Goal: Navigation & Orientation: Find specific page/section

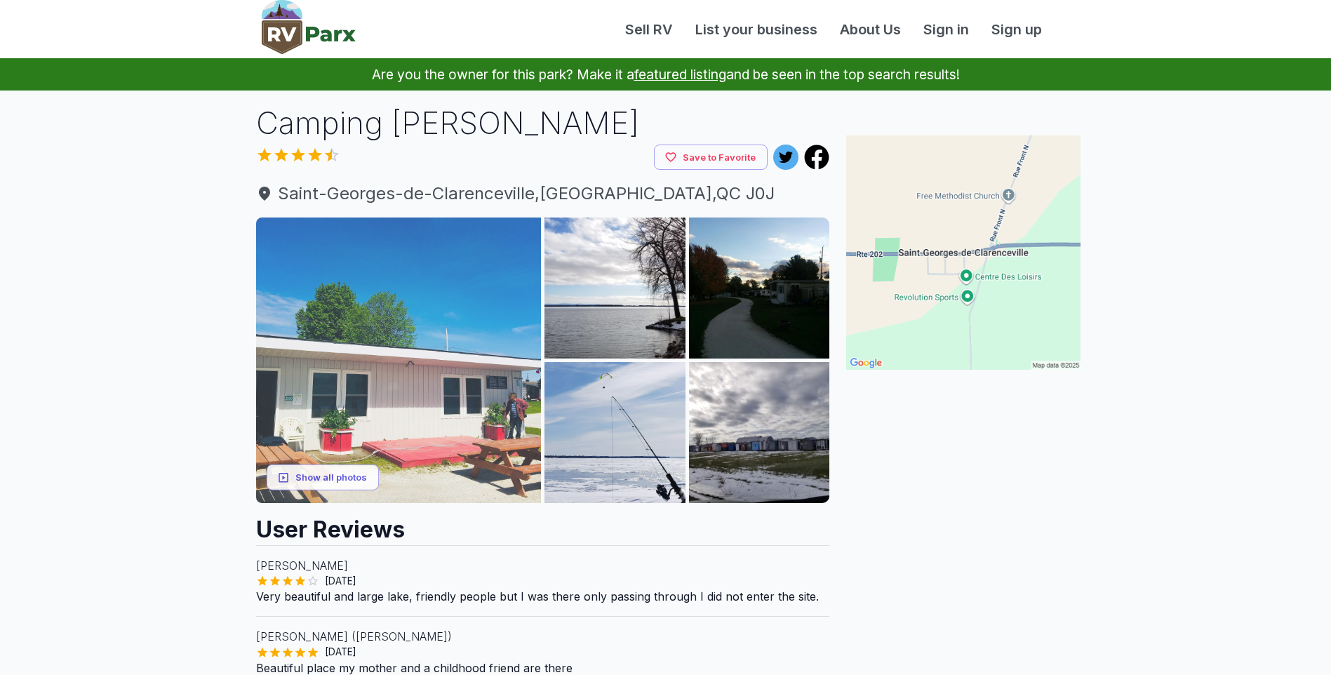
click at [375, 380] on img at bounding box center [399, 361] width 286 height 286
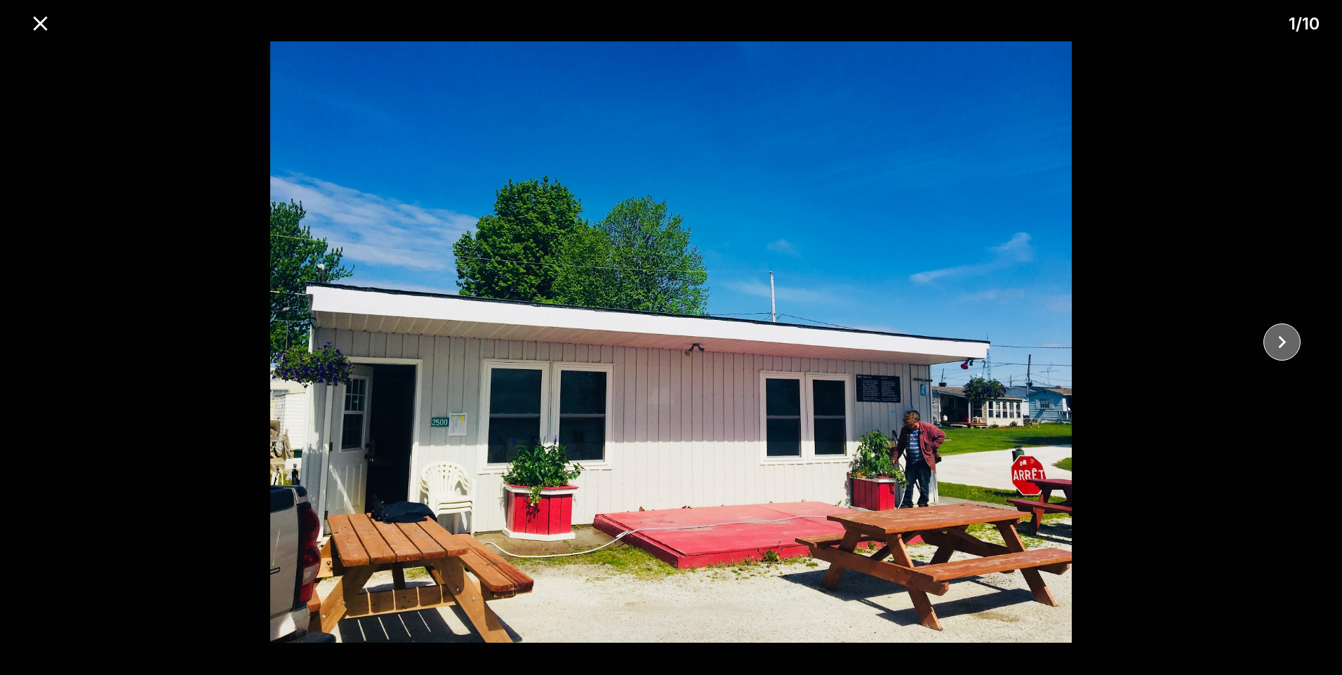
click at [1278, 345] on icon "close" at bounding box center [1281, 342] width 25 height 25
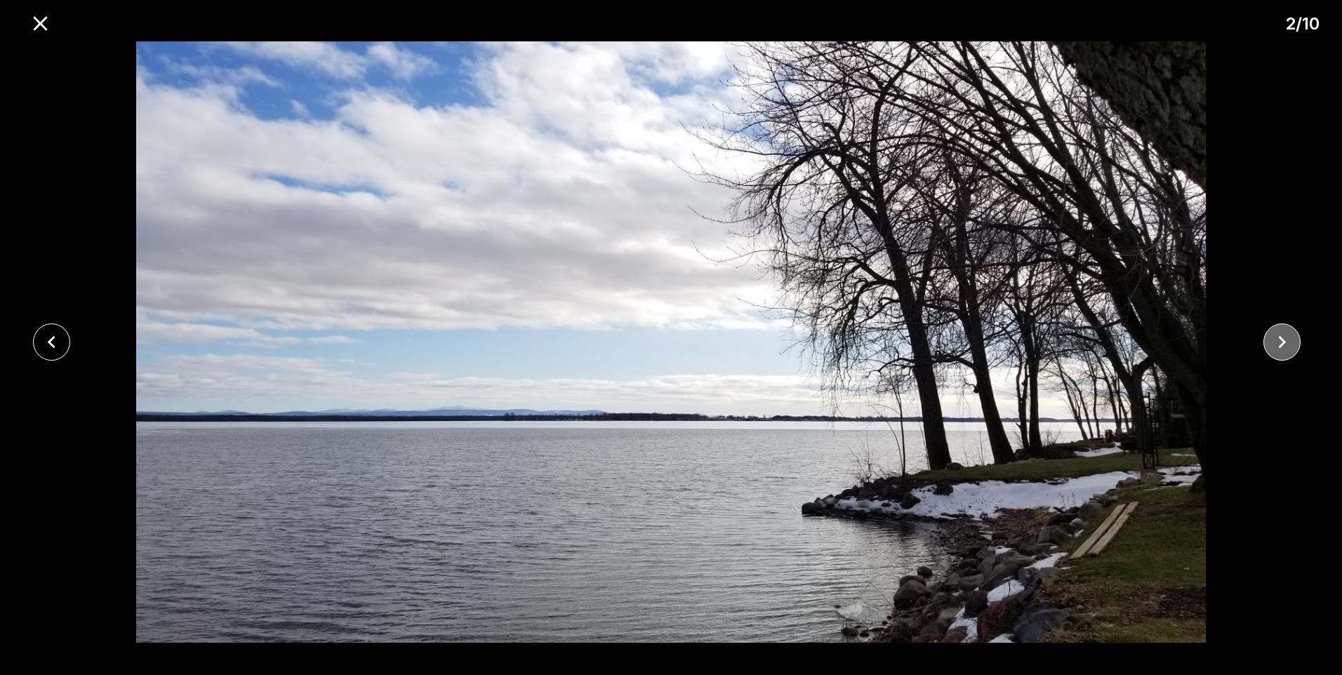
click at [1278, 345] on icon "close" at bounding box center [1281, 342] width 25 height 25
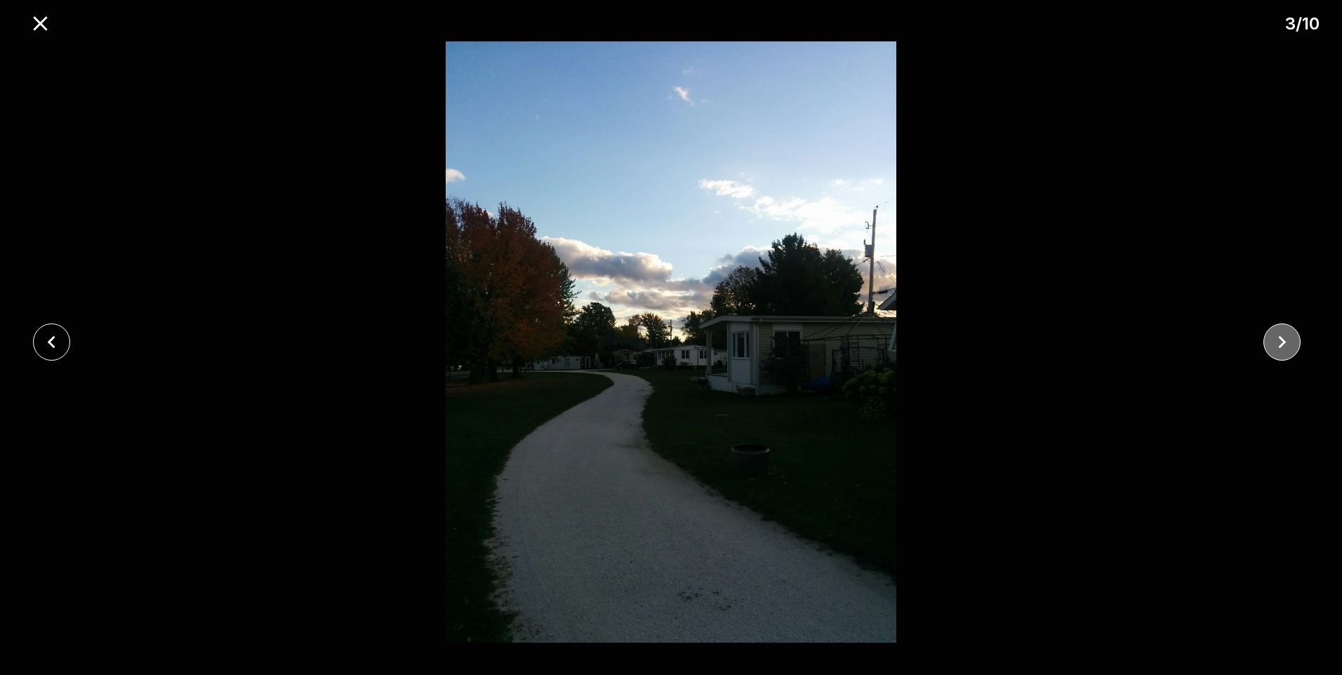
click at [1278, 345] on icon "close" at bounding box center [1281, 342] width 25 height 25
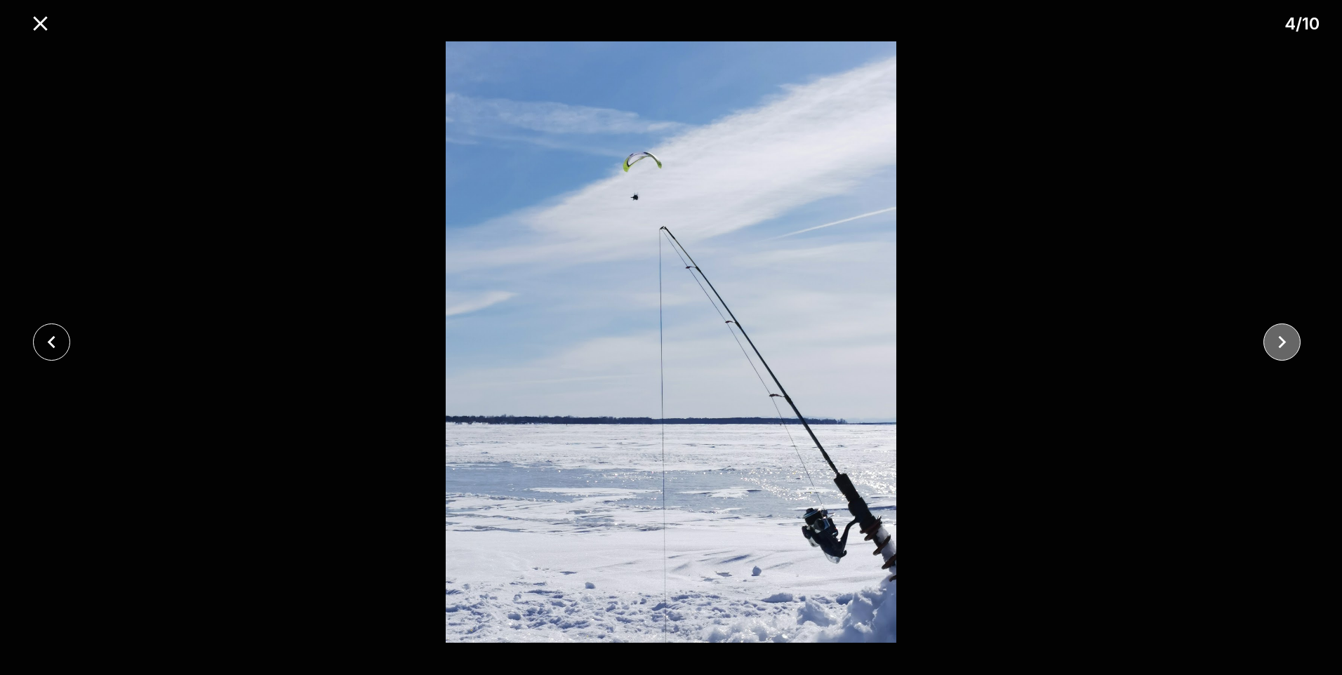
click at [1278, 345] on icon "close" at bounding box center [1281, 342] width 25 height 25
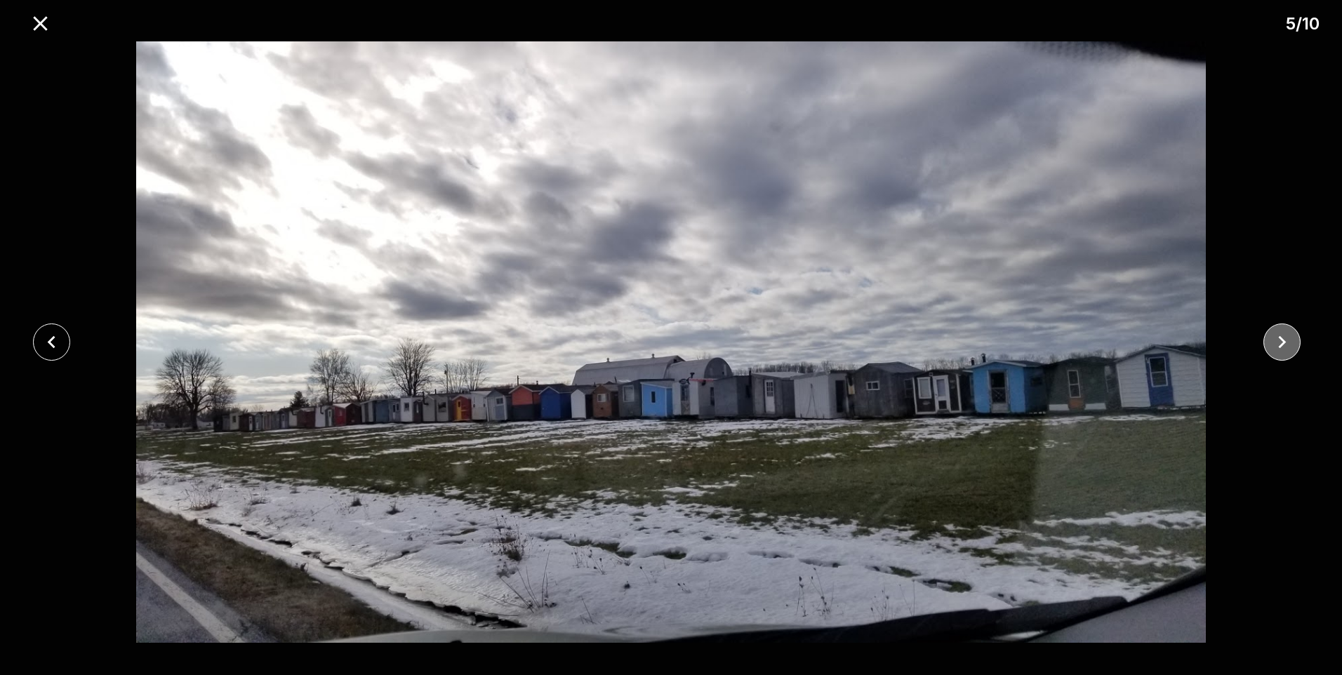
click at [1278, 345] on icon "close" at bounding box center [1281, 342] width 25 height 25
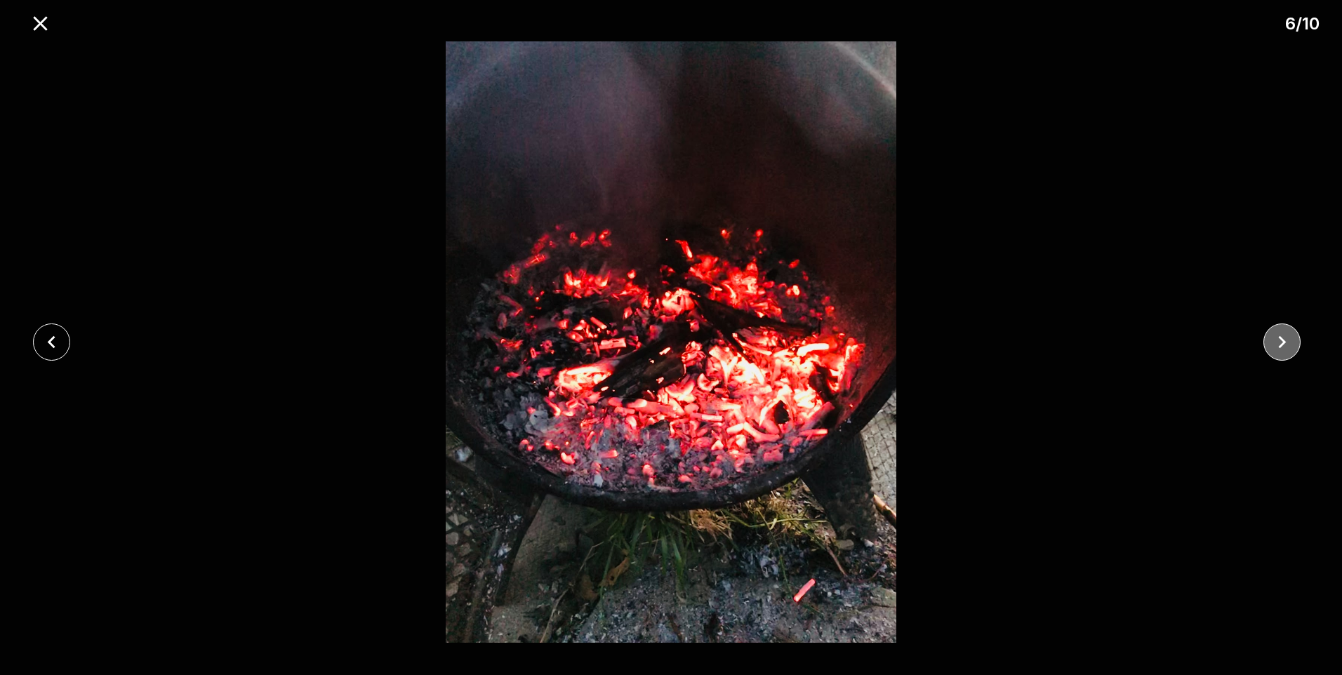
click at [1278, 345] on icon "close" at bounding box center [1281, 342] width 25 height 25
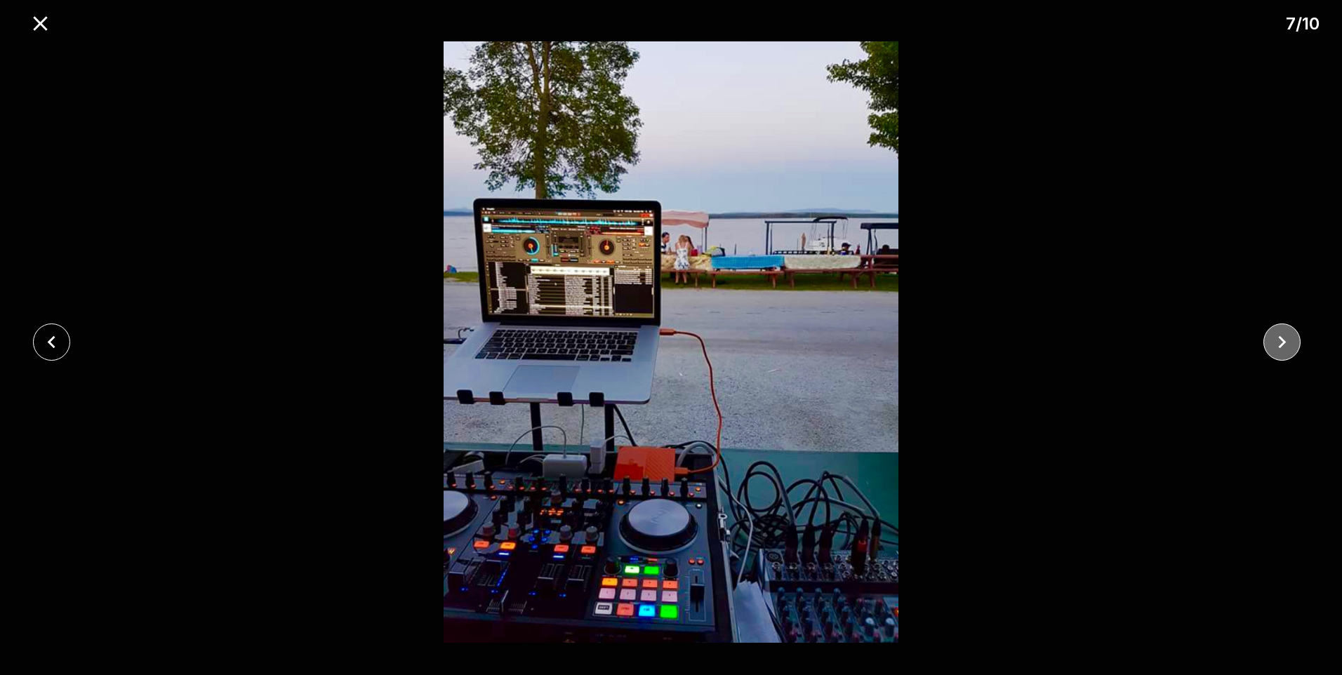
click at [1278, 345] on icon "close" at bounding box center [1281, 342] width 25 height 25
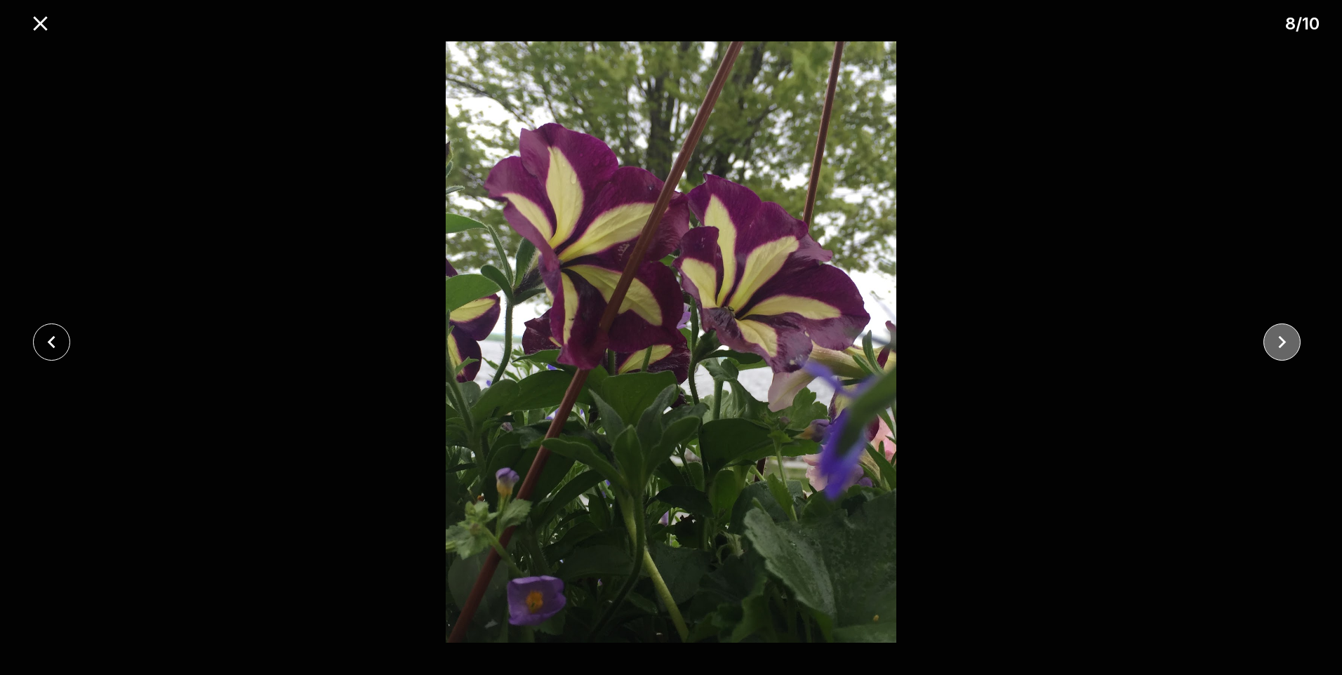
click at [1278, 345] on icon "close" at bounding box center [1281, 342] width 25 height 25
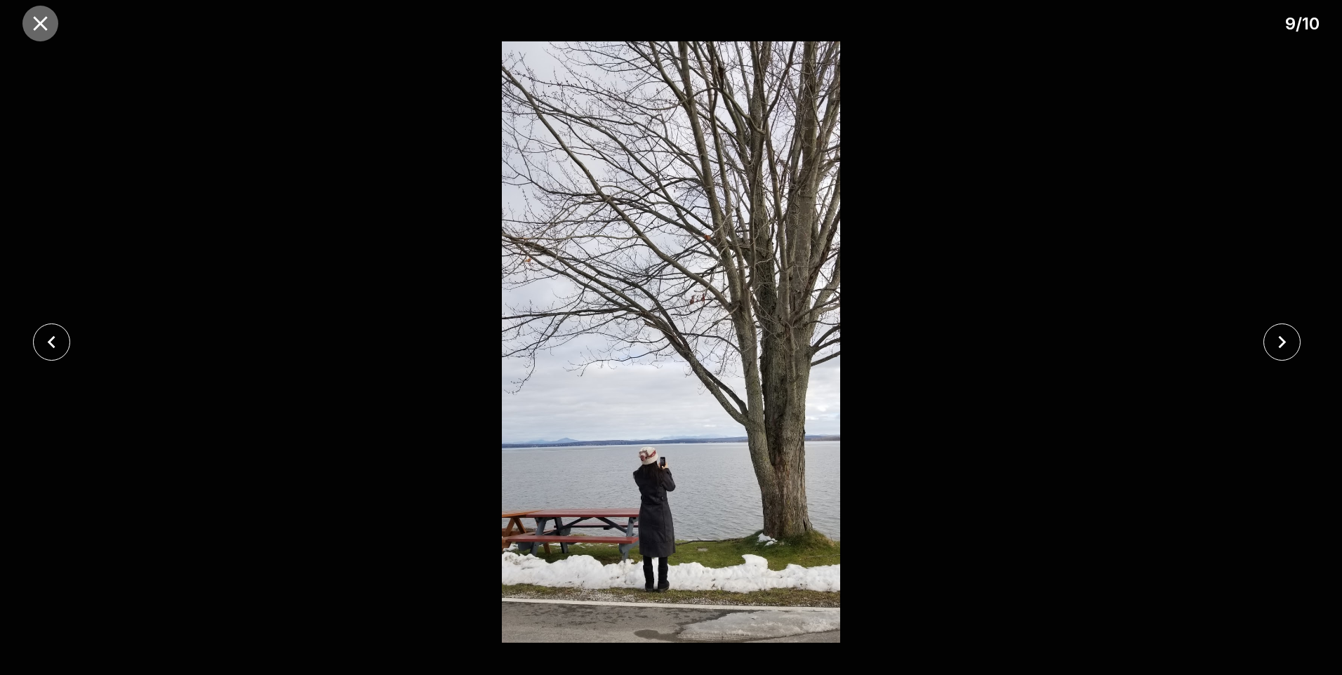
click at [44, 27] on icon "close" at bounding box center [40, 23] width 14 height 14
